Goal: Task Accomplishment & Management: Use online tool/utility

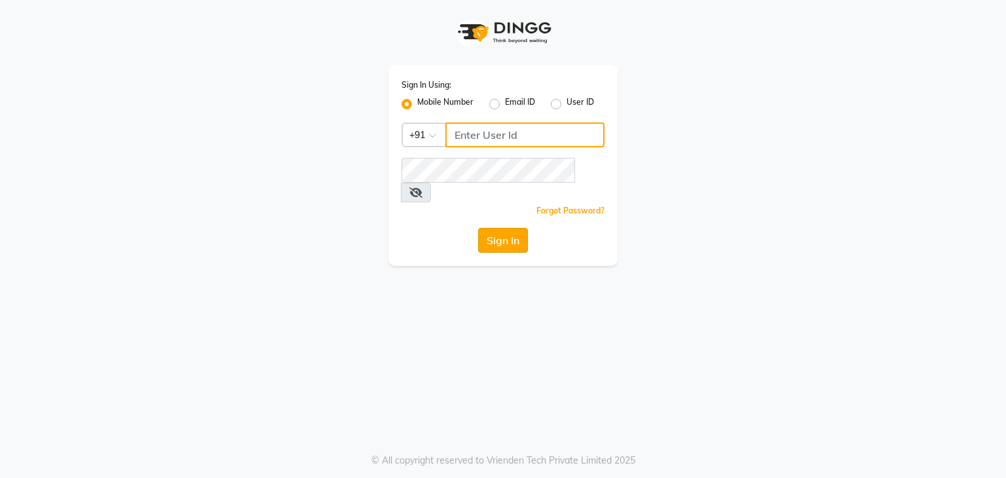
type input "9594079296"
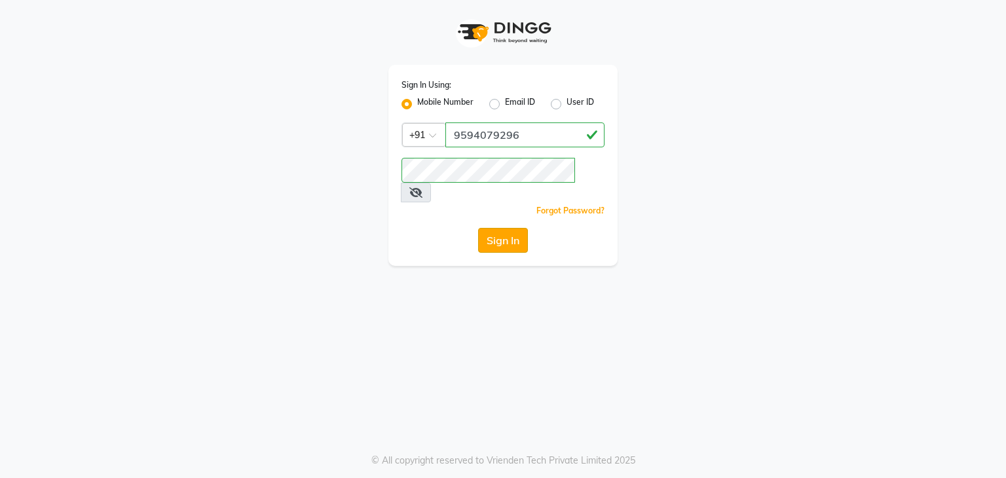
click at [512, 228] on button "Sign In" at bounding box center [503, 240] width 50 height 25
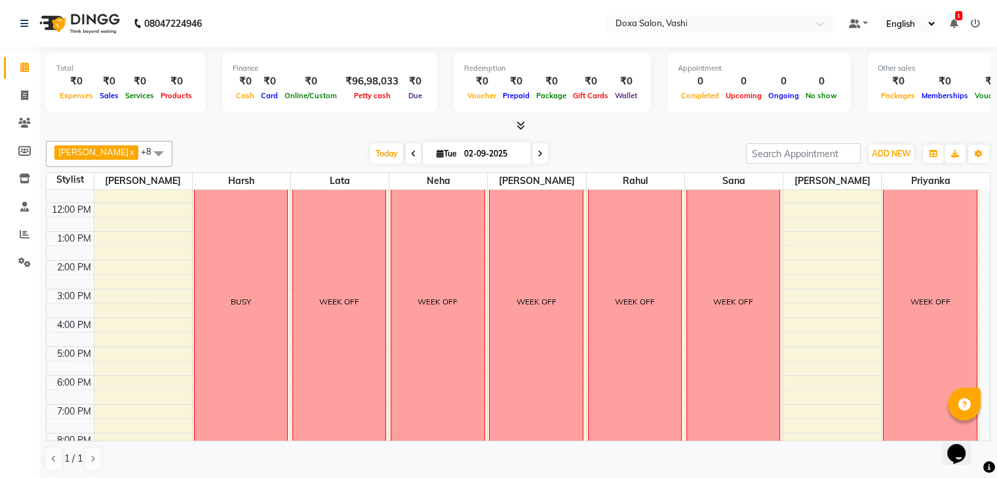
scroll to position [54, 0]
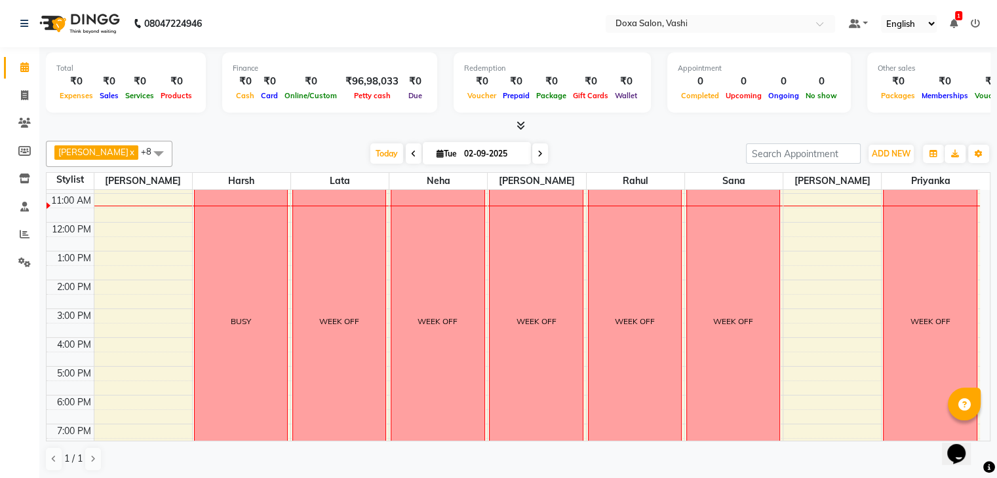
click at [79, 152] on span "[PERSON_NAME]" at bounding box center [93, 152] width 70 height 10
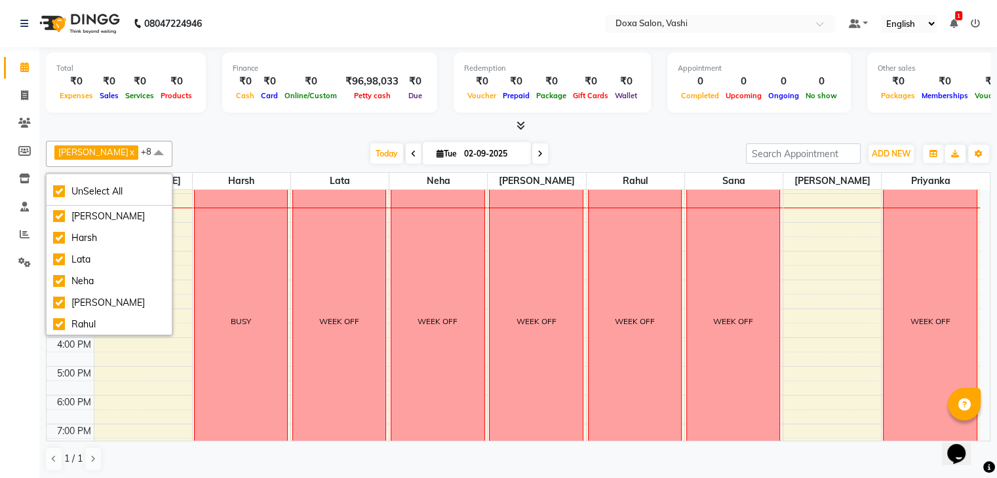
click at [388, 147] on div "[DATE] [DATE]" at bounding box center [459, 154] width 180 height 20
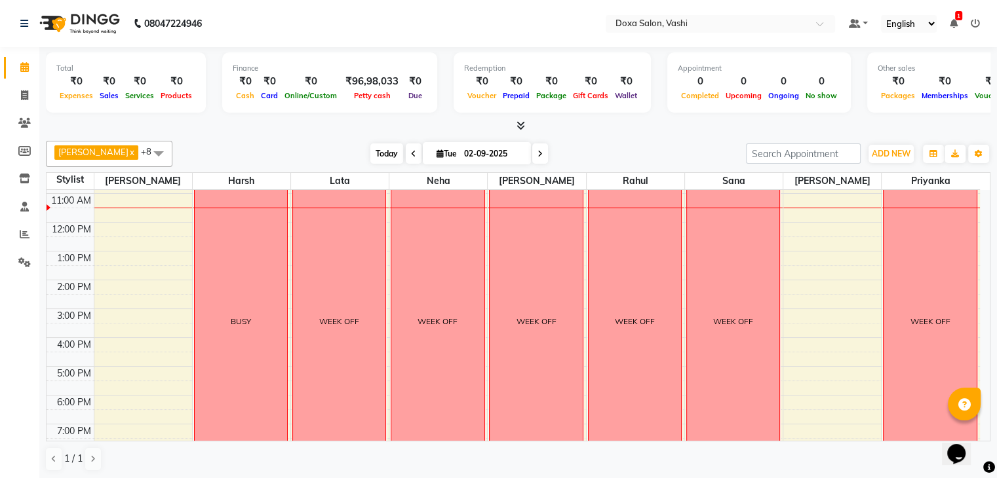
click at [377, 152] on span "Today" at bounding box center [386, 153] width 33 height 20
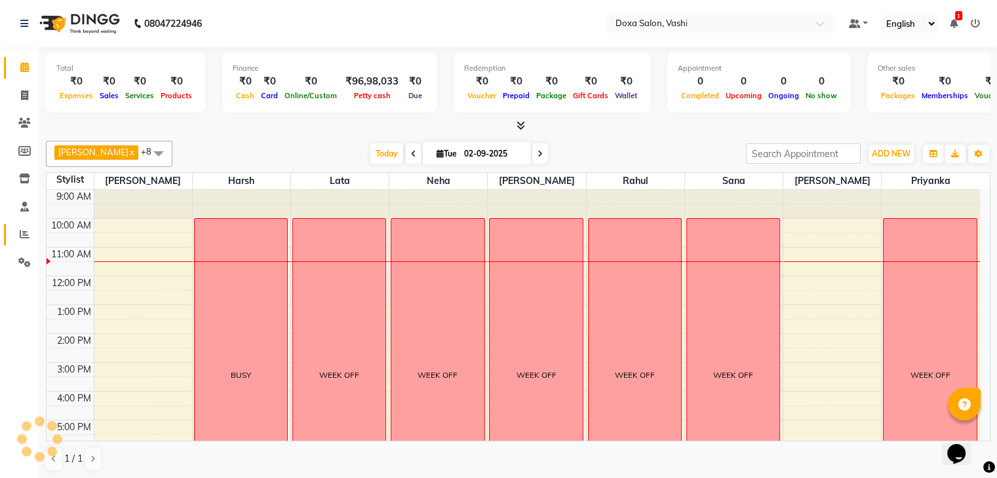
scroll to position [58, 0]
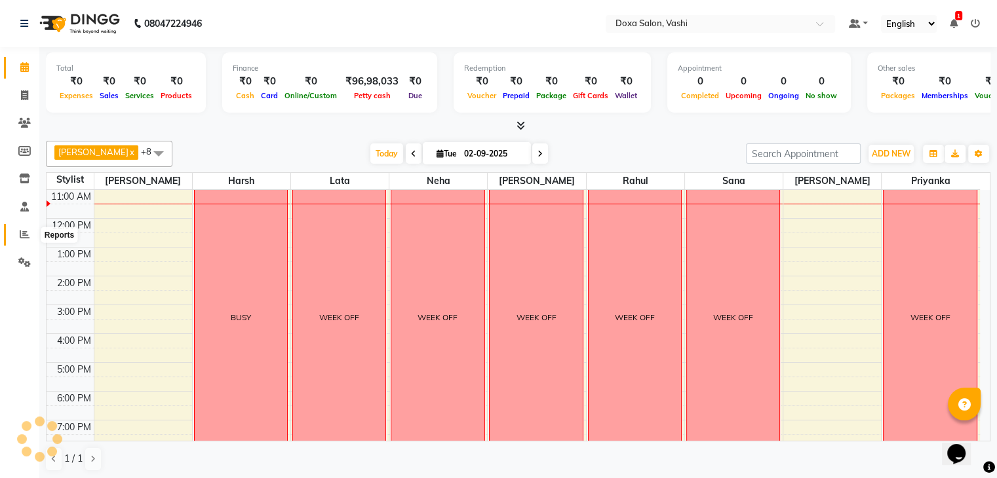
click at [24, 231] on icon at bounding box center [25, 234] width 10 height 10
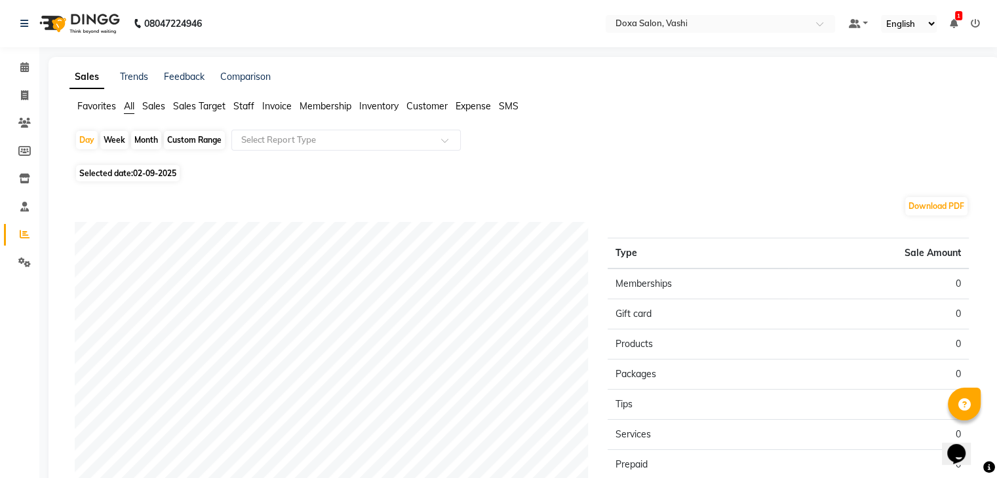
click at [151, 105] on span "Sales" at bounding box center [153, 106] width 23 height 12
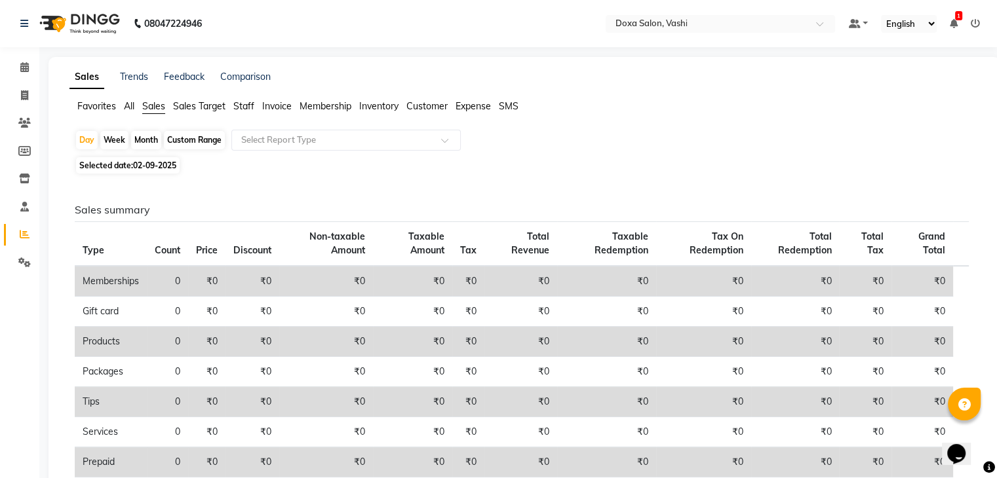
click at [151, 168] on span "02-09-2025" at bounding box center [154, 166] width 43 height 10
select select "9"
select select "2025"
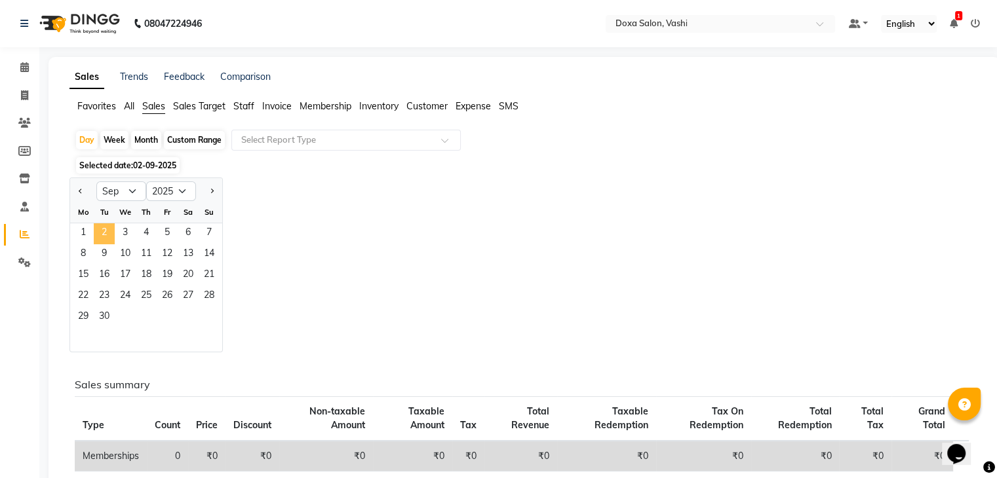
click at [106, 231] on span "2" at bounding box center [104, 233] width 21 height 21
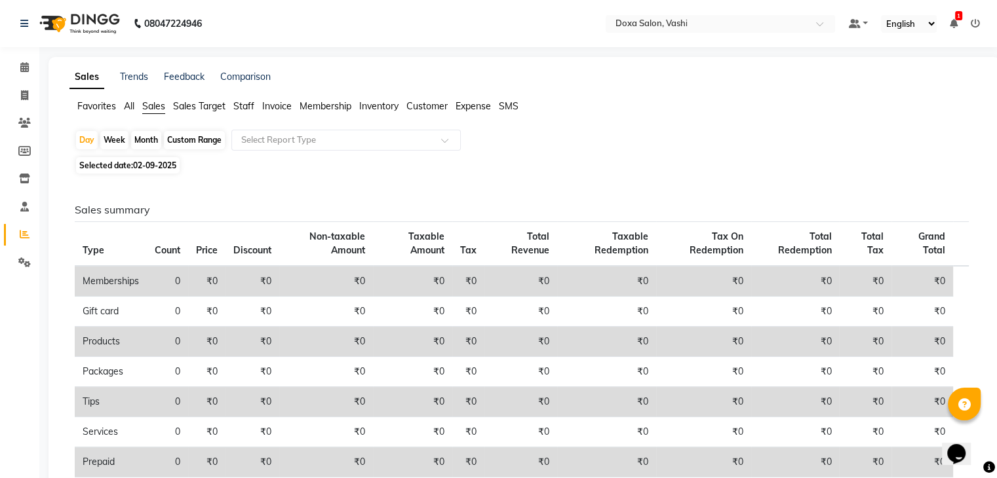
click at [142, 170] on span "02-09-2025" at bounding box center [154, 166] width 43 height 10
select select "9"
select select "2025"
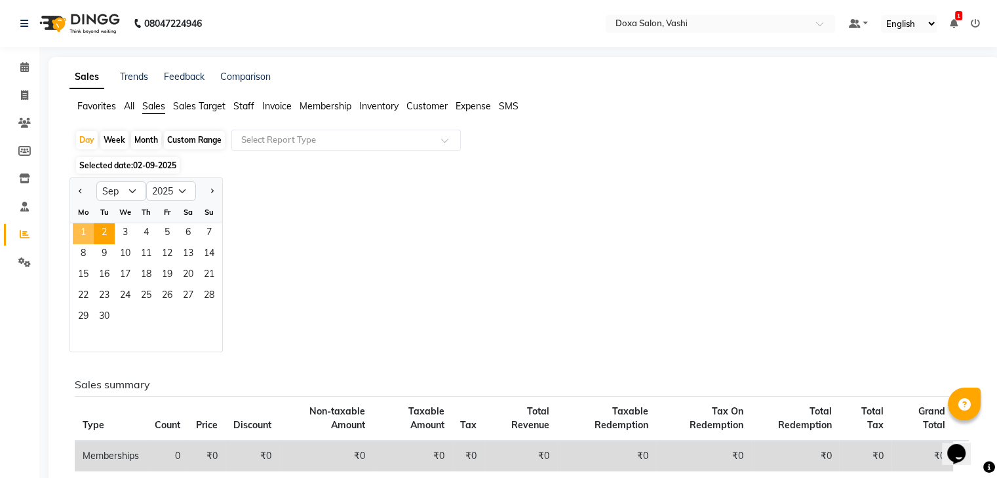
click at [83, 231] on span "1" at bounding box center [83, 233] width 21 height 21
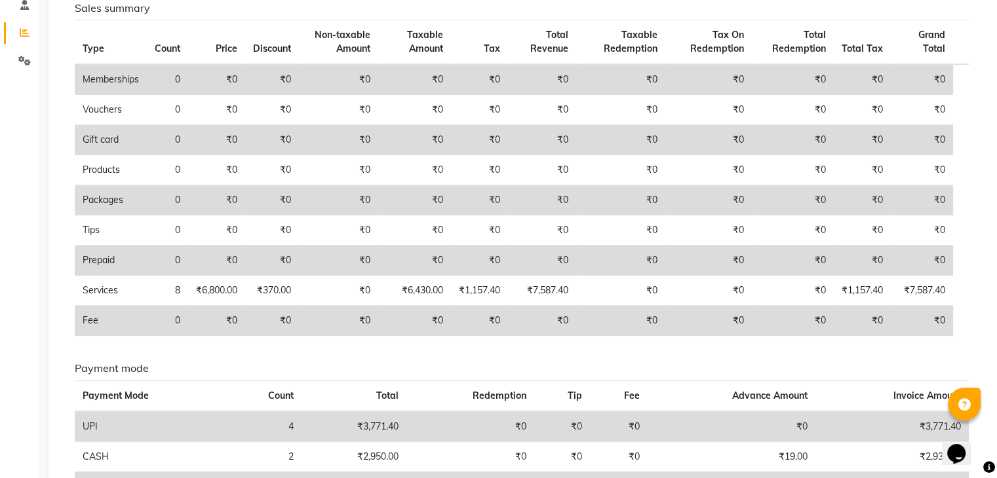
scroll to position [294, 0]
